Goal: Task Accomplishment & Management: Manage account settings

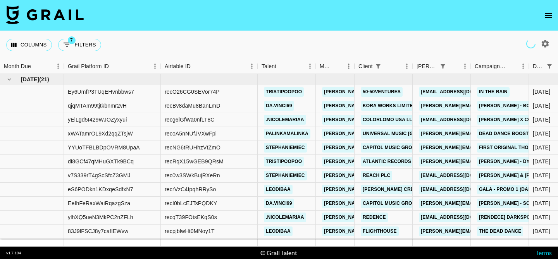
click at [547, 15] on icon "open drawer" at bounding box center [548, 15] width 7 height 5
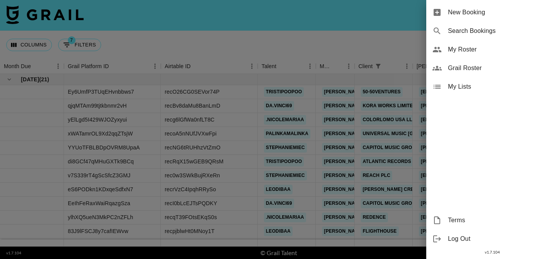
click at [485, 48] on span "My Roster" at bounding box center [500, 49] width 104 height 9
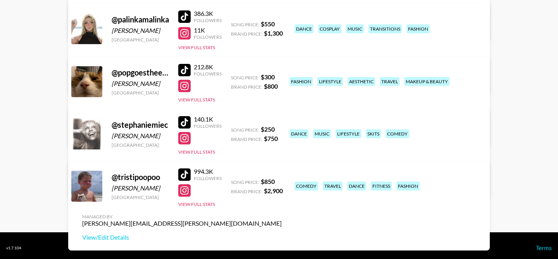
scroll to position [538, 0]
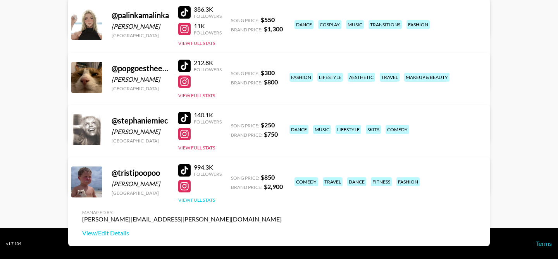
click at [208, 200] on button "View Full Stats" at bounding box center [196, 200] width 37 height 6
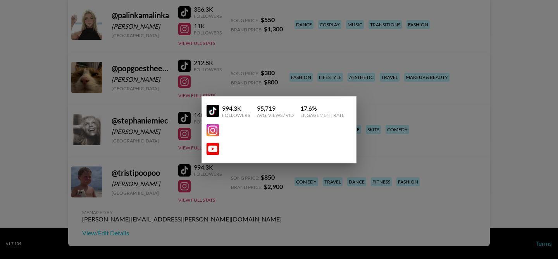
click at [214, 176] on div at bounding box center [279, 129] width 558 height 259
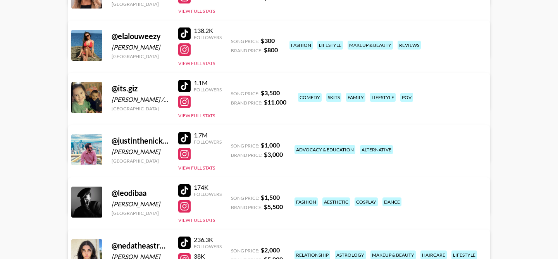
scroll to position [249, 0]
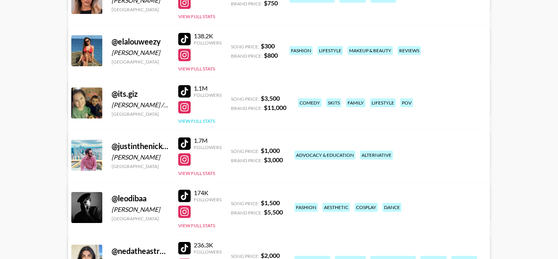
click at [205, 121] on button "View Full Stats" at bounding box center [196, 121] width 37 height 6
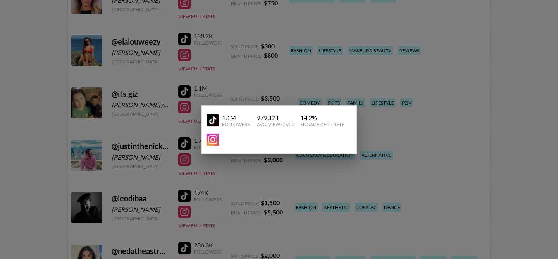
click at [224, 93] on div at bounding box center [279, 129] width 558 height 259
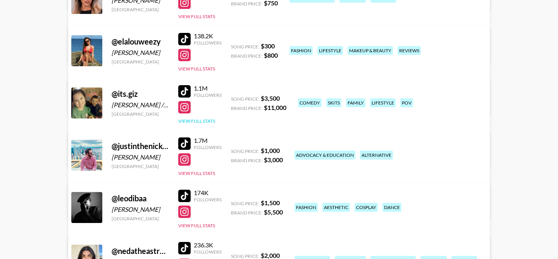
click at [193, 122] on button "View Full Stats" at bounding box center [196, 121] width 37 height 6
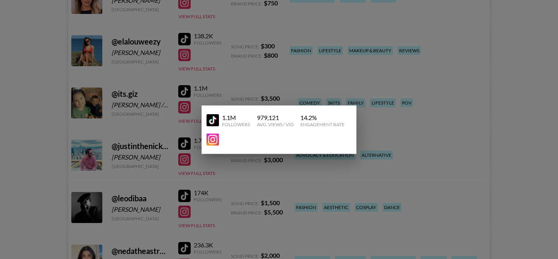
click at [229, 92] on div at bounding box center [279, 129] width 558 height 259
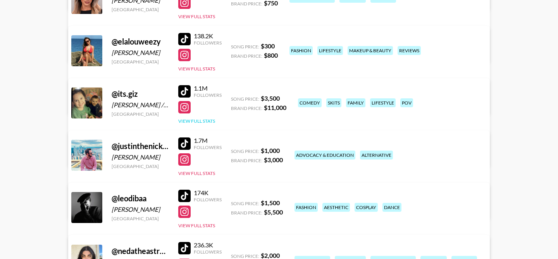
scroll to position [0, 0]
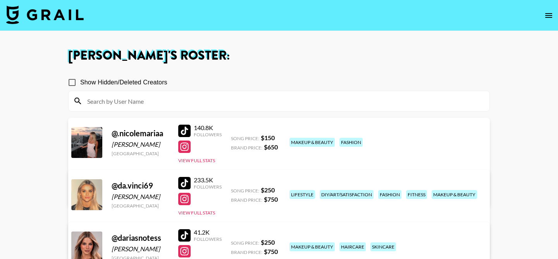
click at [53, 12] on img at bounding box center [44, 14] width 77 height 19
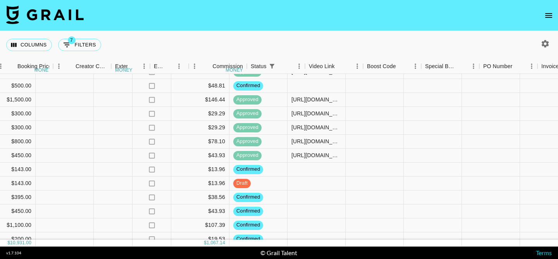
scroll to position [132, 754]
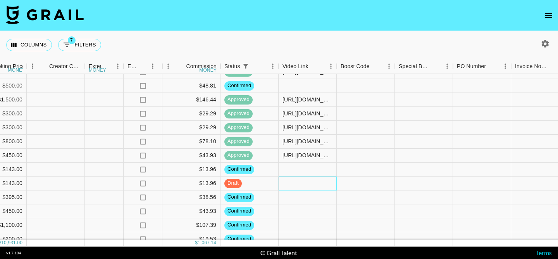
click at [307, 186] on div at bounding box center [308, 184] width 58 height 14
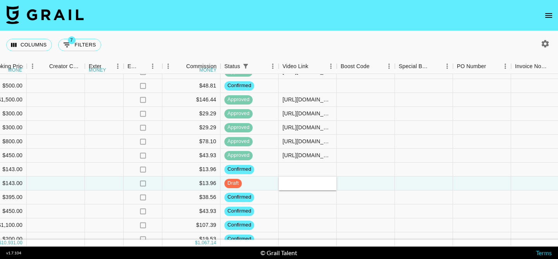
click at [307, 186] on input "text" at bounding box center [307, 183] width 57 height 6
type input "[URL][DOMAIN_NAME][DOMAIN_NAME]"
click at [355, 184] on div at bounding box center [366, 184] width 58 height 14
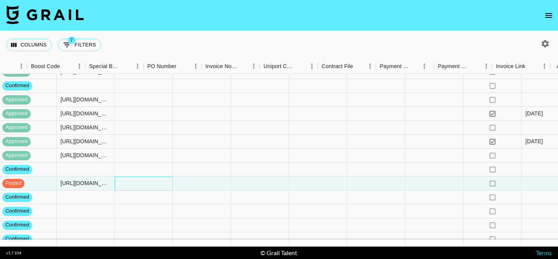
scroll to position [132, 1087]
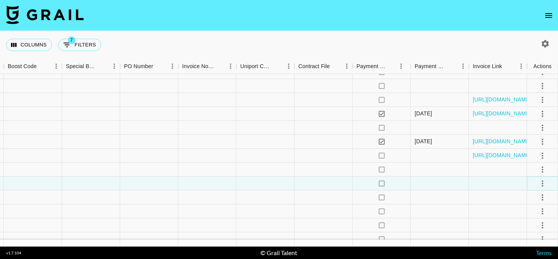
click at [538, 184] on icon "select merge strategy" at bounding box center [542, 183] width 9 height 9
click at [532, 169] on div "Approve" at bounding box center [526, 166] width 24 height 9
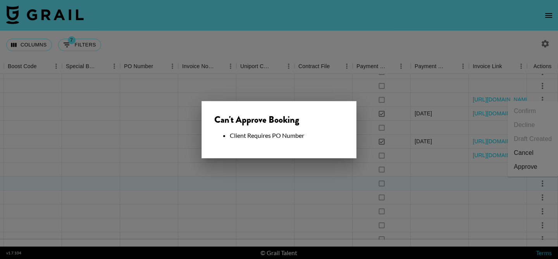
click at [435, 165] on div at bounding box center [279, 129] width 558 height 259
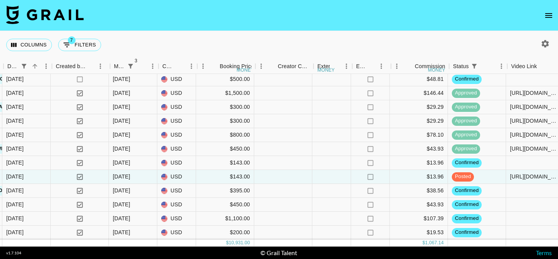
scroll to position [138, 525]
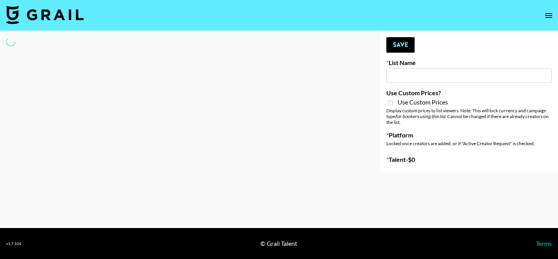
type input "NBC Universal"
select select "Song"
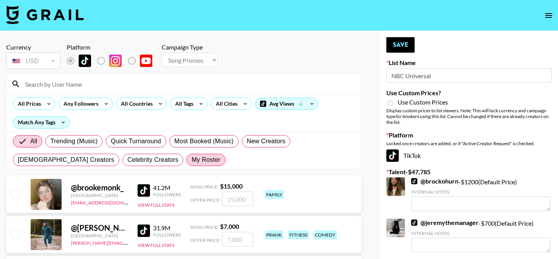
click at [191, 162] on span "My Roster" at bounding box center [205, 159] width 29 height 9
click at [191, 160] on input "My Roster" at bounding box center [191, 160] width 0 height 0
radio input "true"
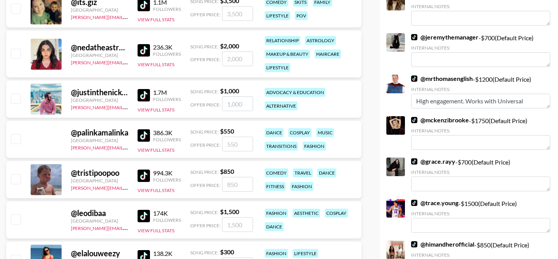
scroll to position [189, 0]
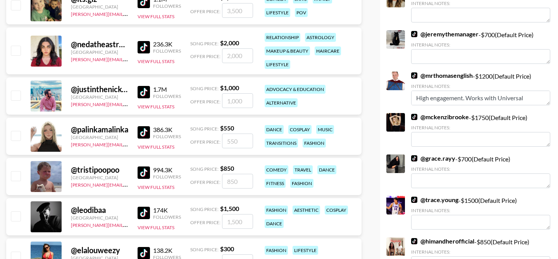
click at [15, 95] on input "checkbox" at bounding box center [15, 95] width 9 height 9
checkbox input "true"
type input "1000"
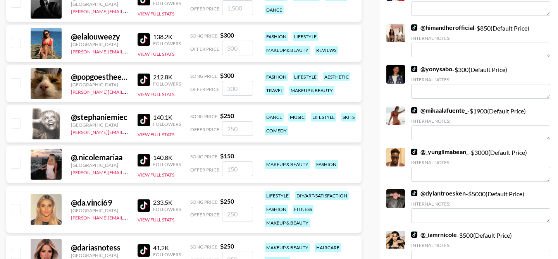
scroll to position [407, 0]
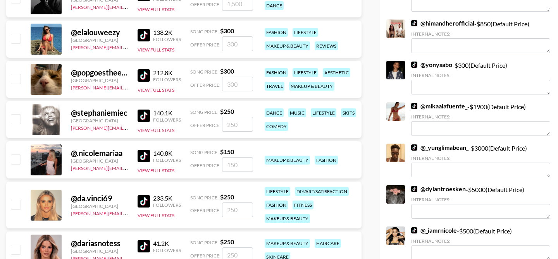
click at [15, 119] on input "checkbox" at bounding box center [15, 118] width 9 height 9
checkbox input "true"
type input "250"
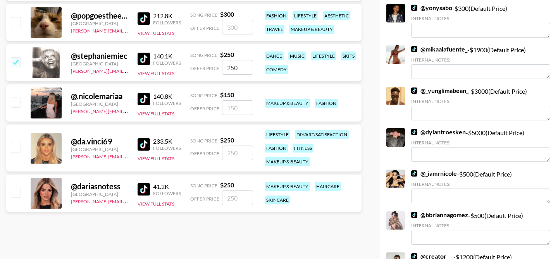
scroll to position [464, 0]
click at [16, 59] on input "checkbox" at bounding box center [15, 61] width 9 height 9
checkbox input "false"
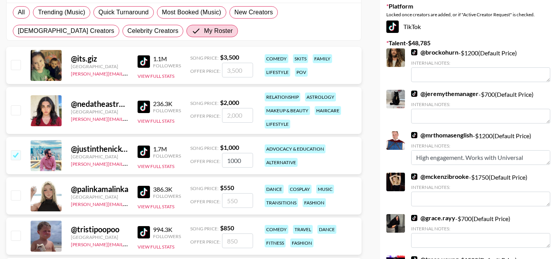
scroll to position [108, 0]
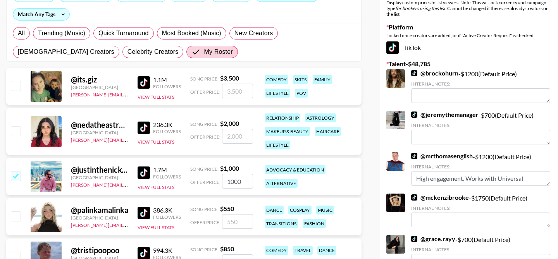
click at [13, 83] on input "checkbox" at bounding box center [15, 85] width 9 height 9
checkbox input "true"
type input "3500"
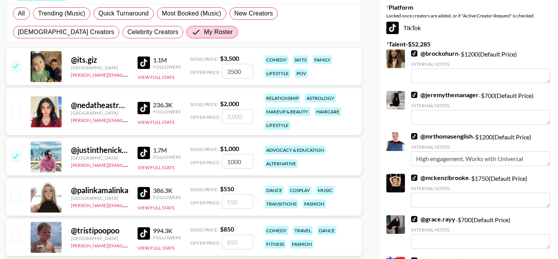
scroll to position [0, 0]
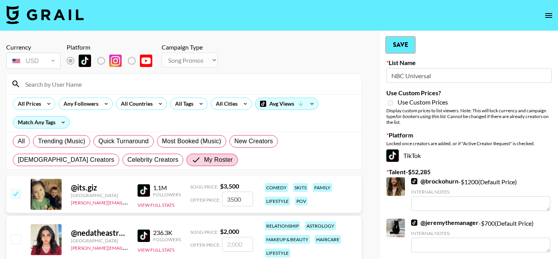
click at [406, 46] on button "Save" at bounding box center [400, 44] width 28 height 15
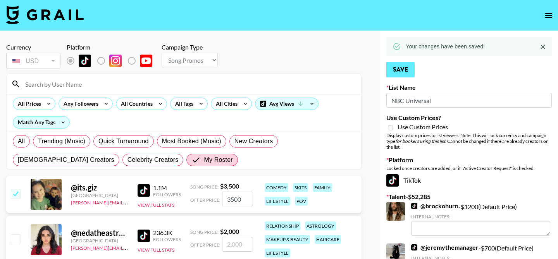
click at [406, 46] on div "Your changes have been saved!" at bounding box center [445, 47] width 79 height 14
